Goal: Navigation & Orientation: Find specific page/section

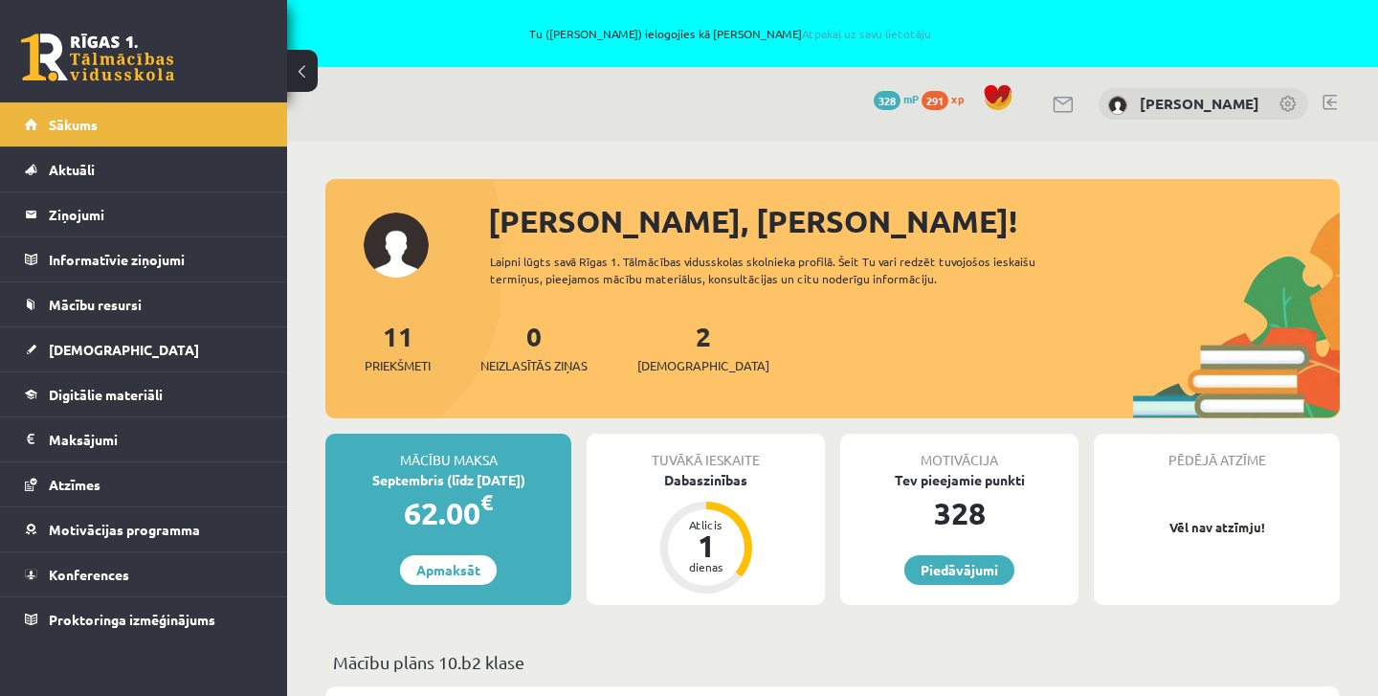
click at [670, 355] on div "2 Ieskaites" at bounding box center [703, 345] width 132 height 59
click at [85, 477] on span "Atzīmes" at bounding box center [75, 484] width 52 height 17
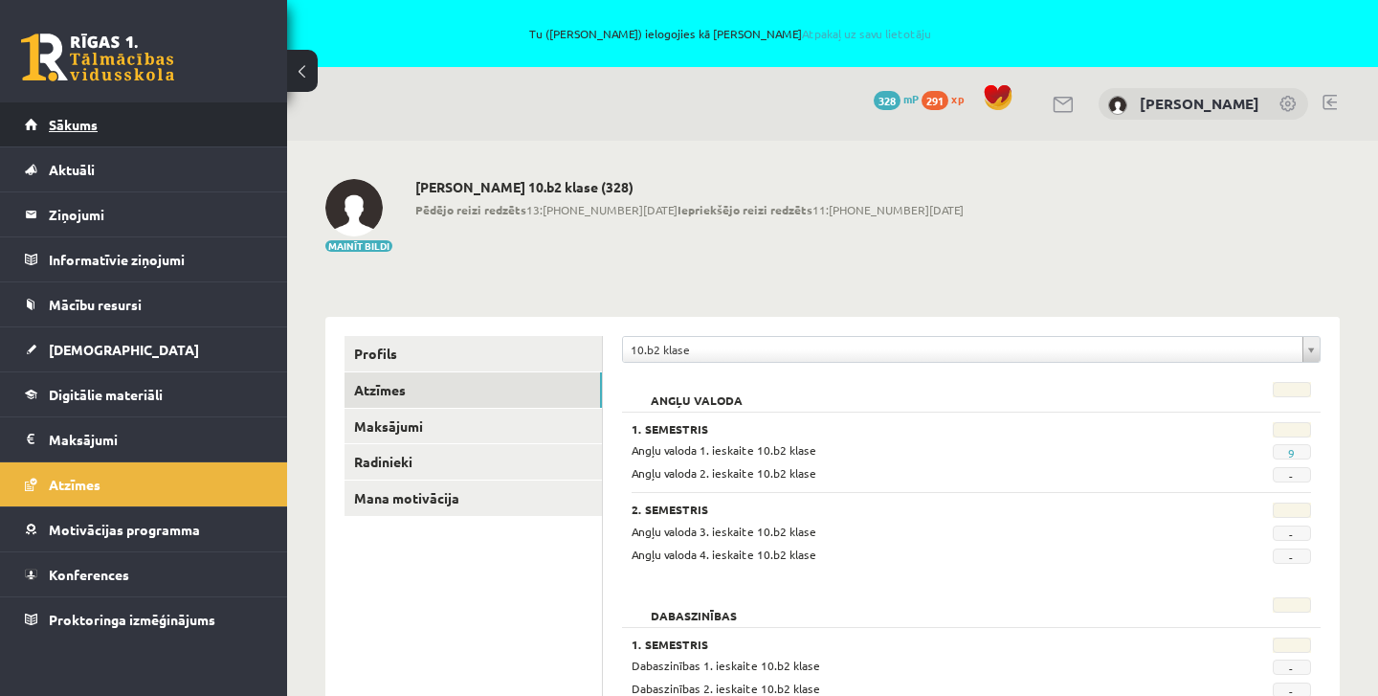
click at [77, 133] on link "Sākums" at bounding box center [144, 124] width 238 height 44
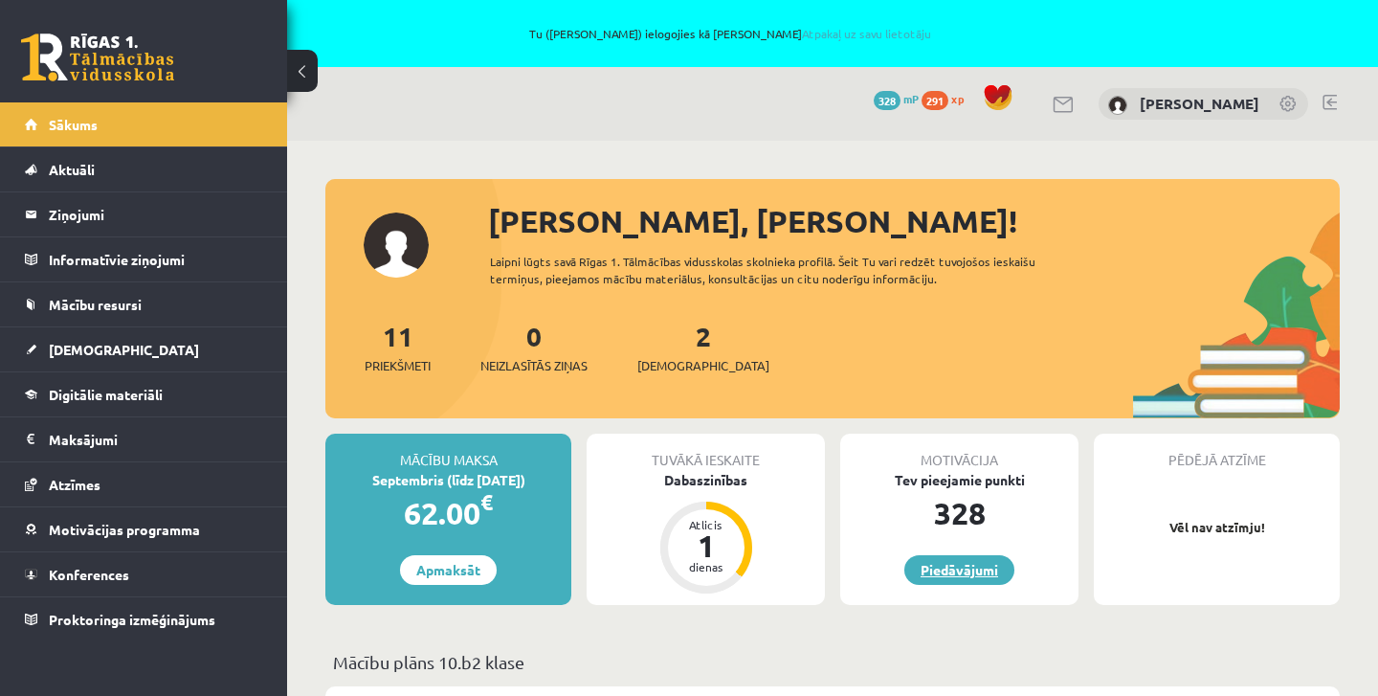
click at [972, 566] on link "Piedāvājumi" at bounding box center [959, 570] width 110 height 30
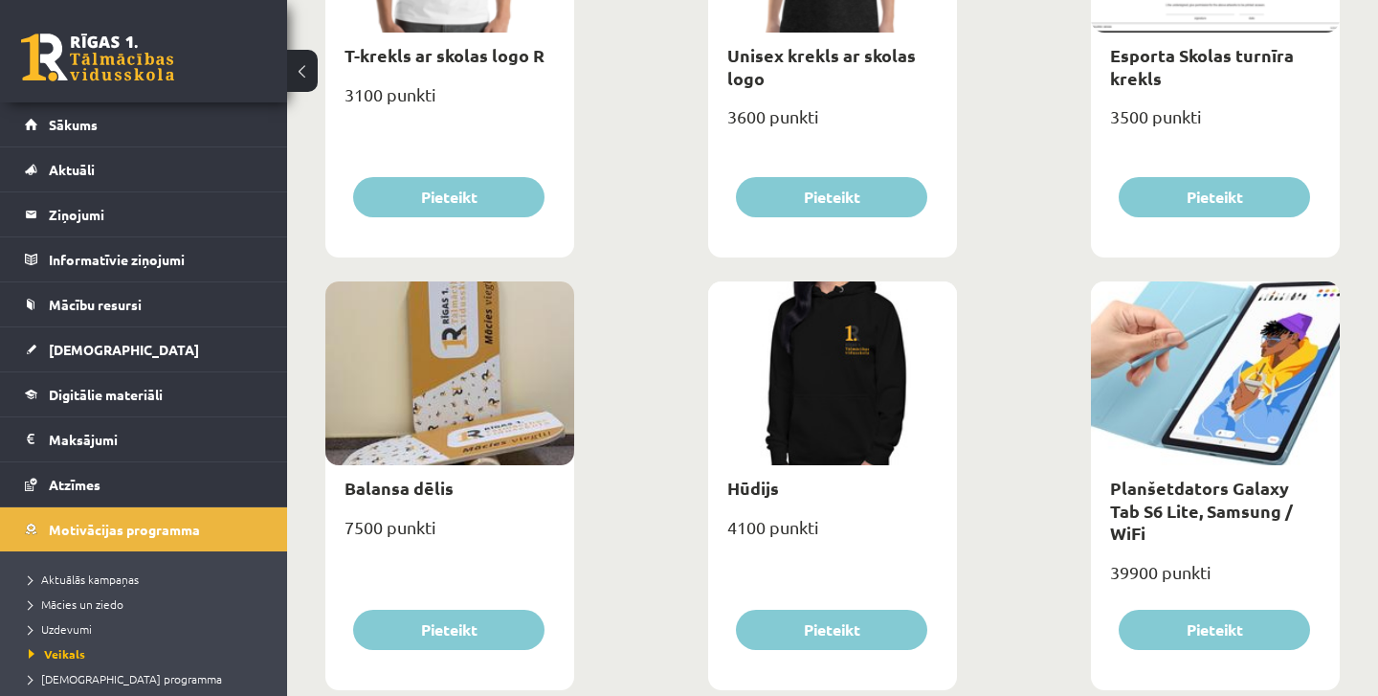
scroll to position [1403, 0]
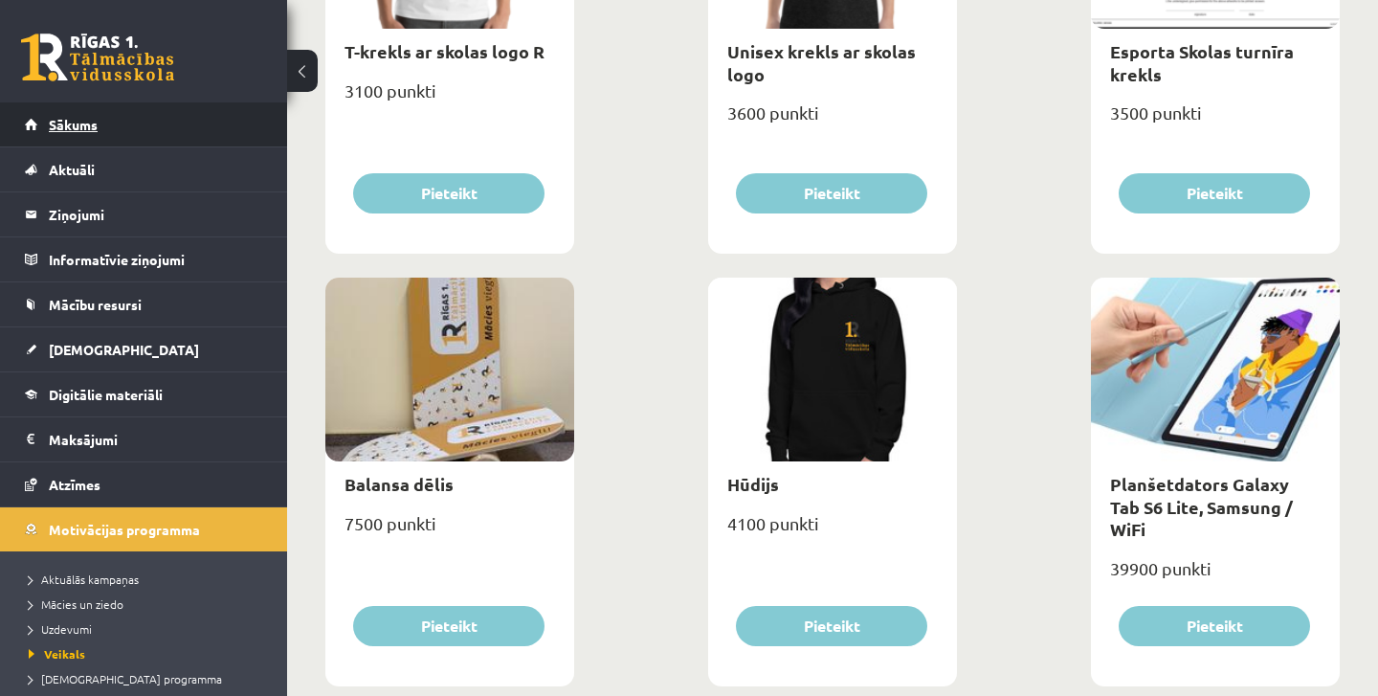
click at [86, 122] on span "Sākums" at bounding box center [73, 124] width 49 height 17
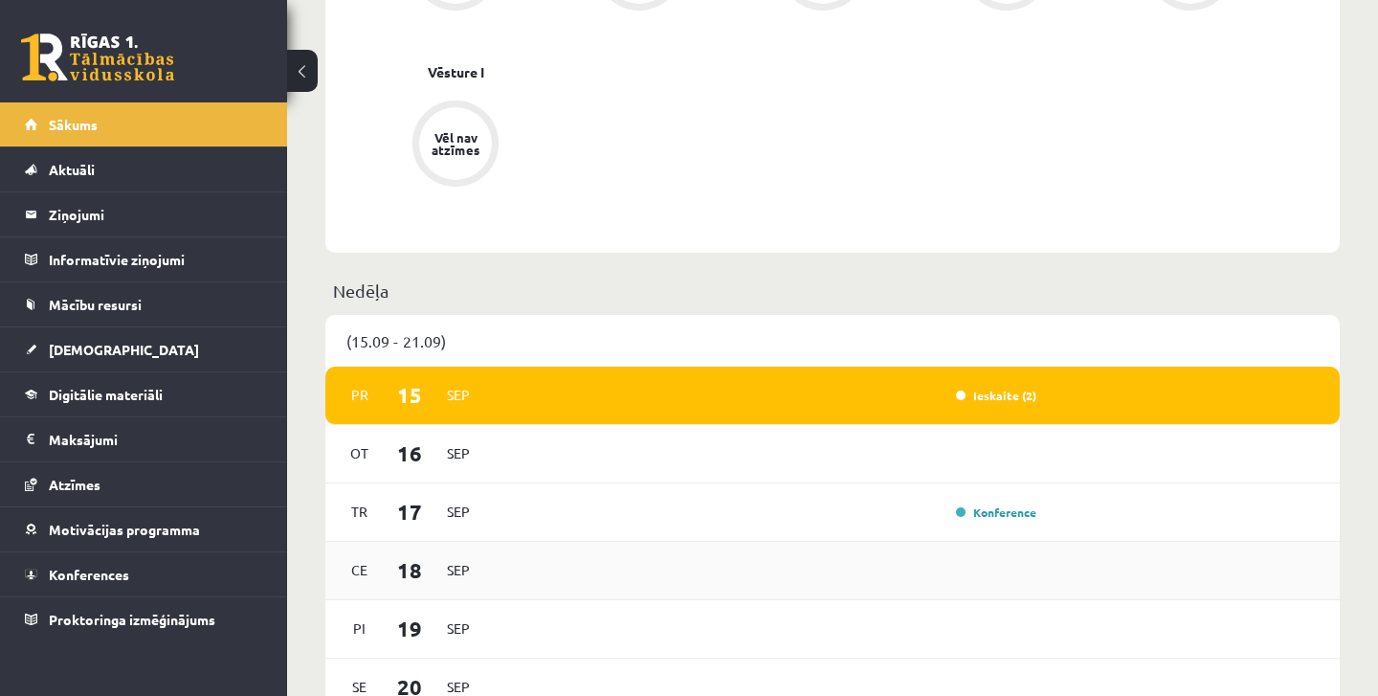
scroll to position [1023, 0]
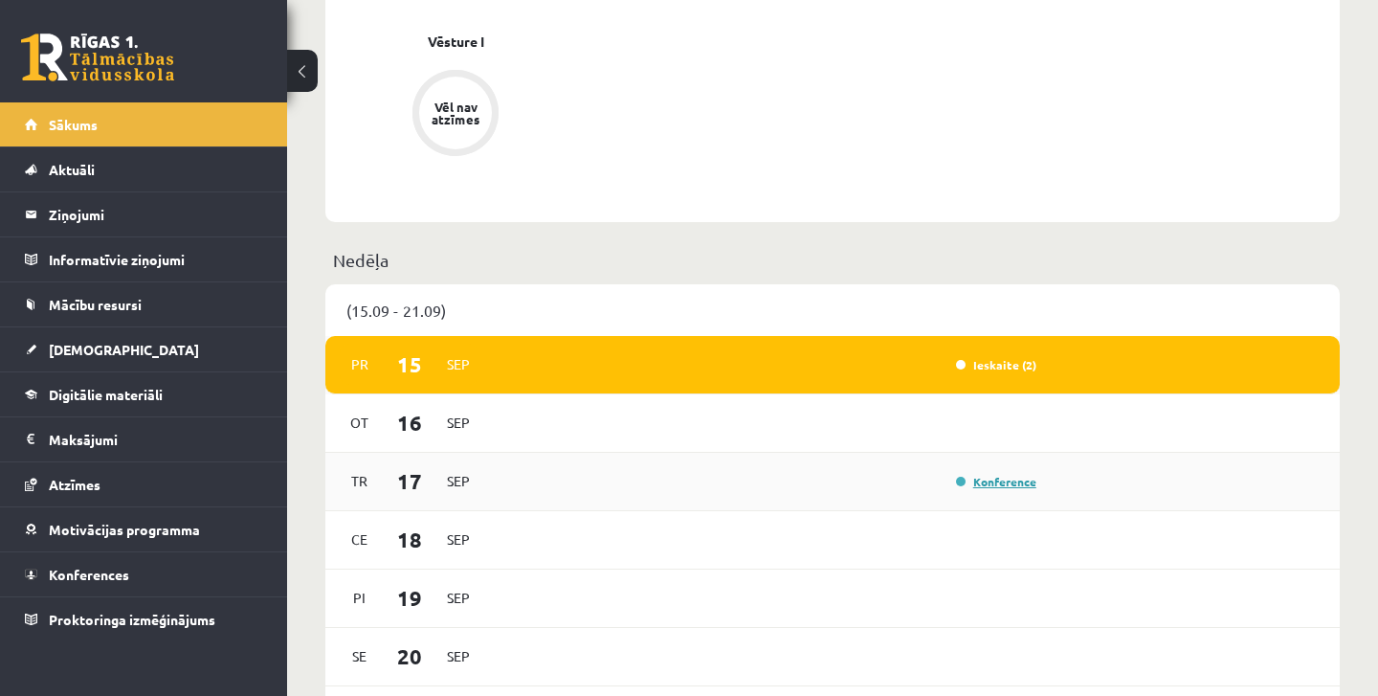
click at [1016, 484] on link "Konference" at bounding box center [996, 481] width 80 height 15
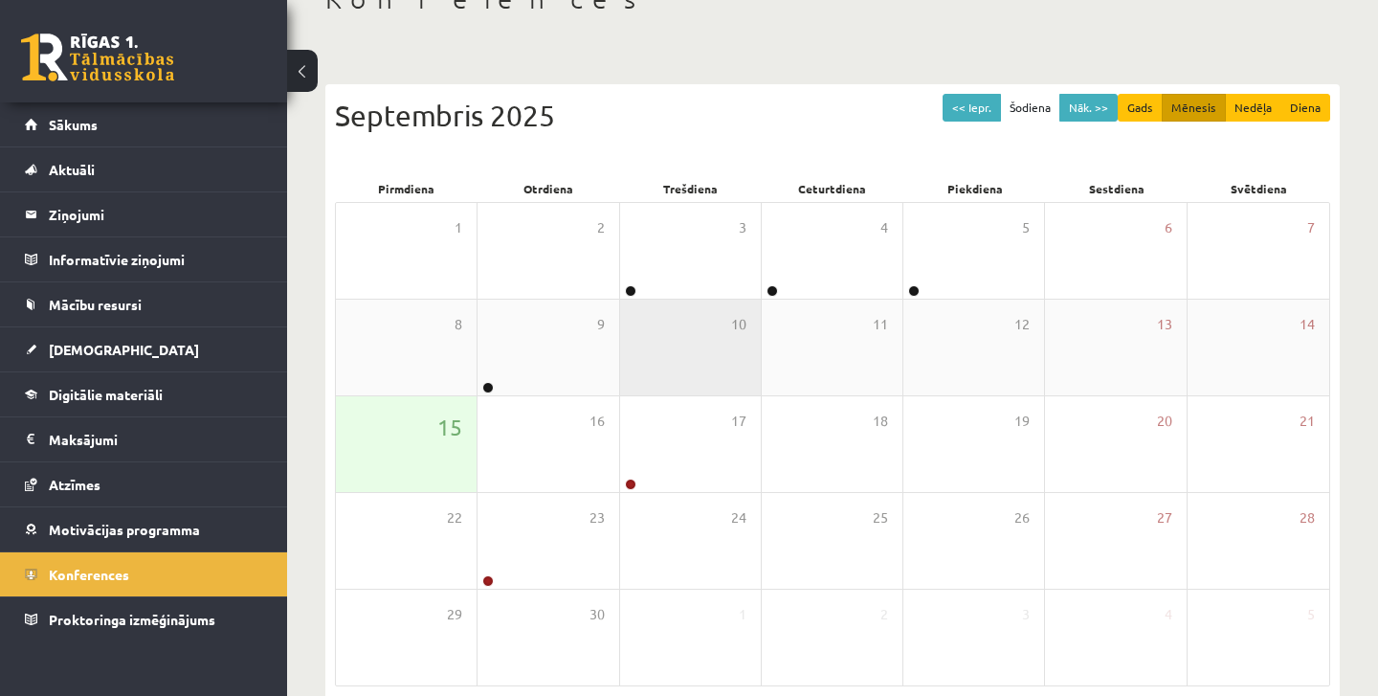
scroll to position [277, 0]
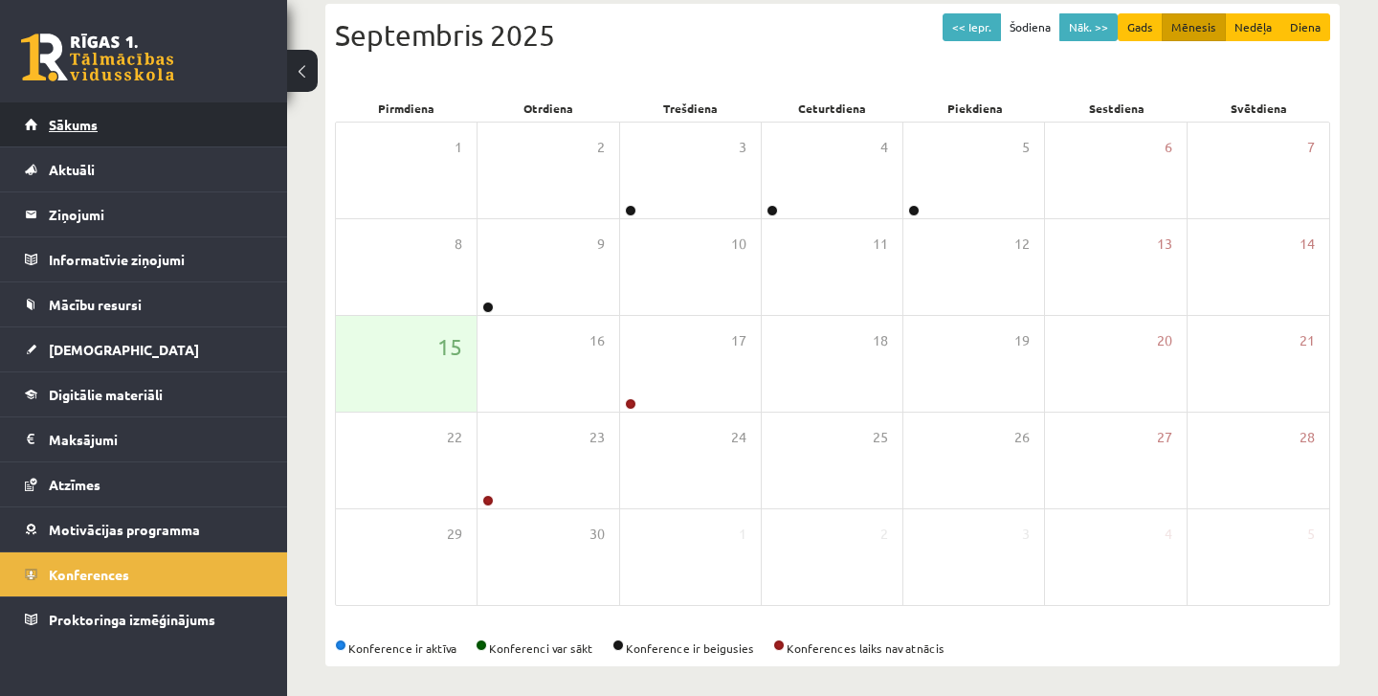
click at [77, 120] on span "Sākums" at bounding box center [73, 124] width 49 height 17
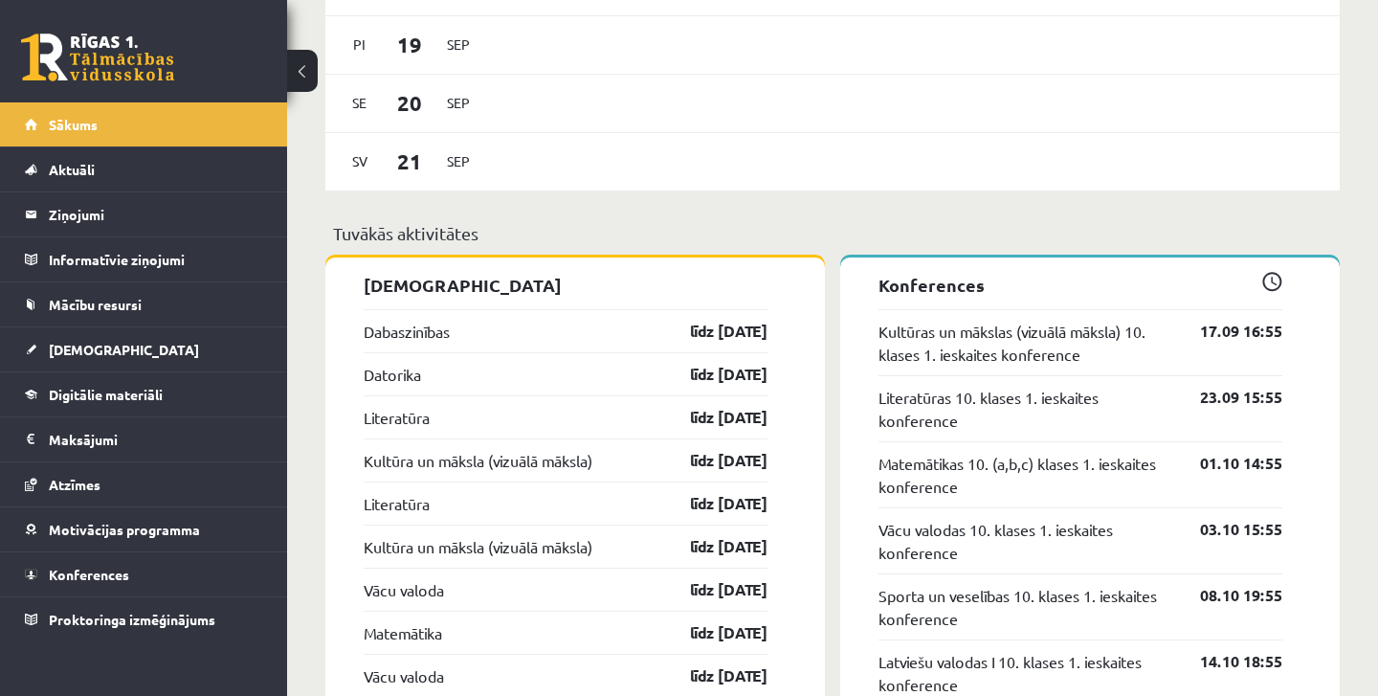
scroll to position [1606, 0]
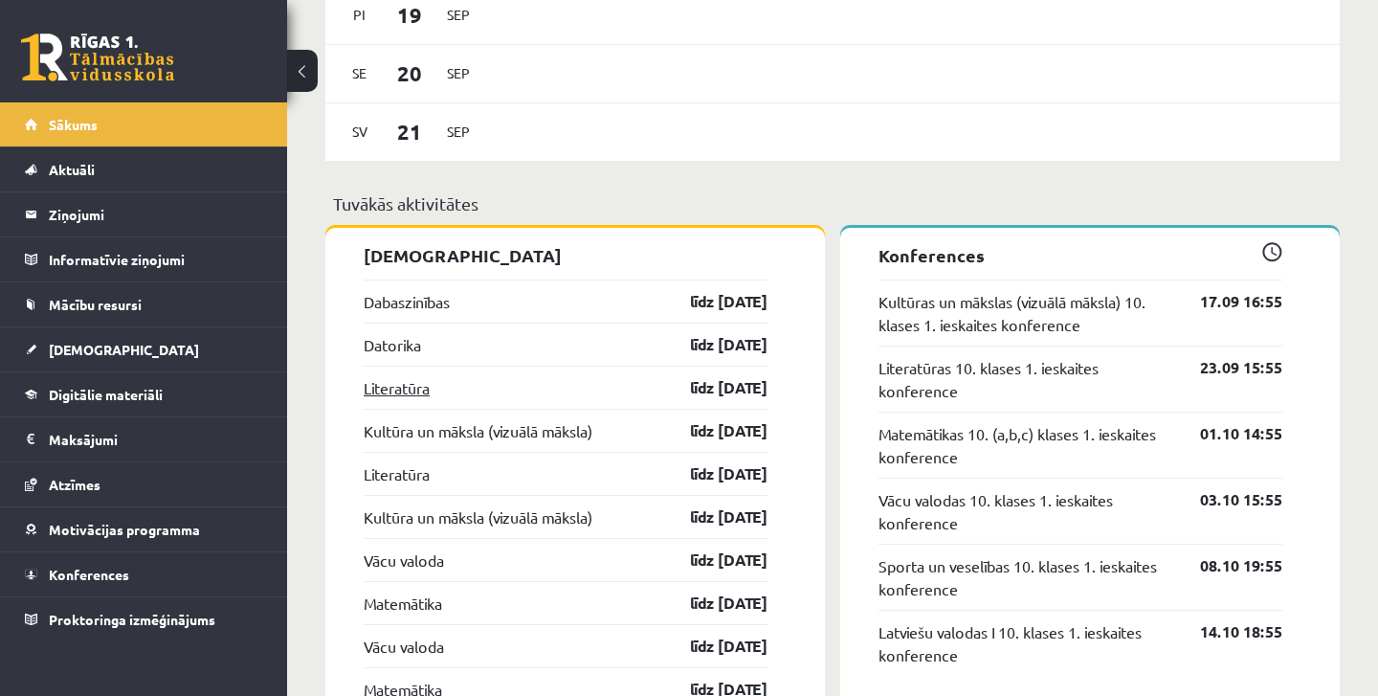
click at [403, 387] on link "Literatūra" at bounding box center [397, 387] width 66 height 23
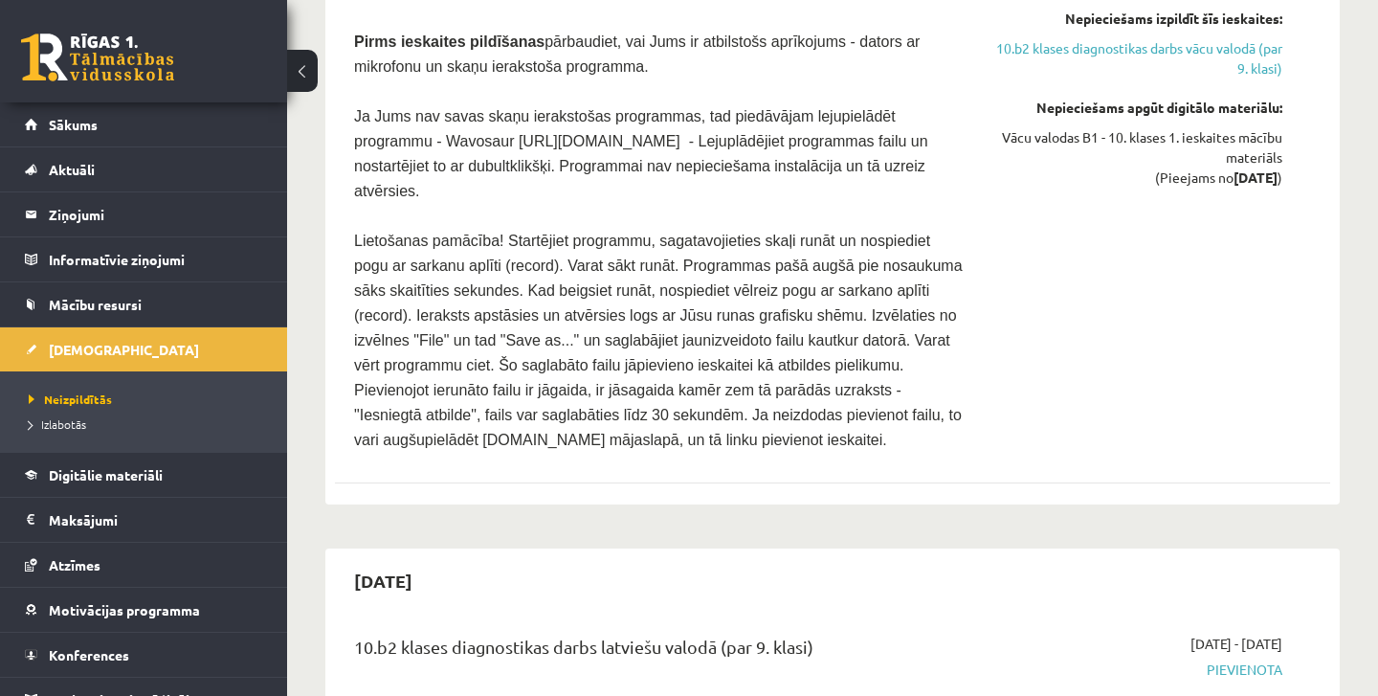
scroll to position [3271, 0]
